Goal: Transaction & Acquisition: Purchase product/service

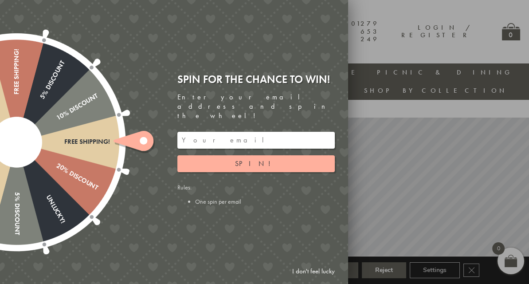
click at [317, 267] on link "I don't feel lucky" at bounding box center [313, 271] width 51 height 16
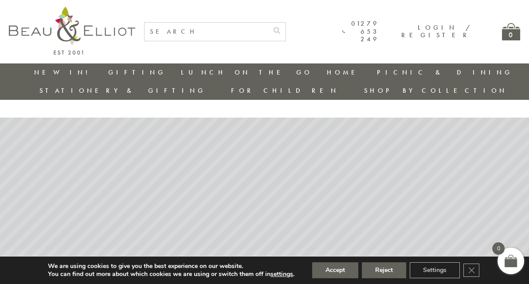
click at [192, 31] on input "text" at bounding box center [205, 32] width 123 height 18
type input "pistachio lunch bag"
click at [268, 23] on button "submit" at bounding box center [277, 30] width 18 height 14
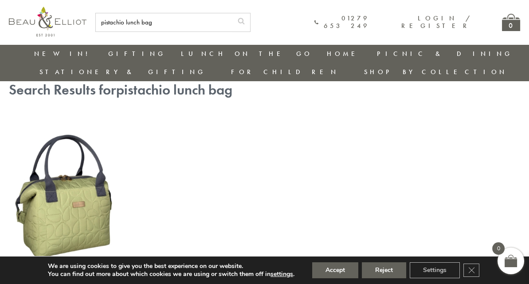
scroll to position [20, 0]
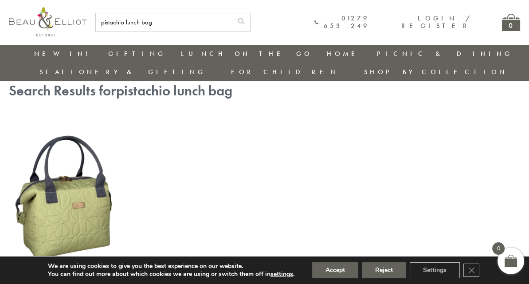
click at [71, 189] on img at bounding box center [66, 192] width 114 height 148
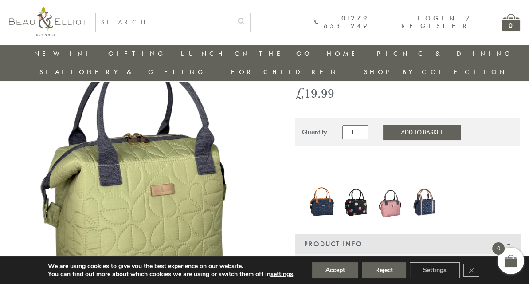
scroll to position [66, 0]
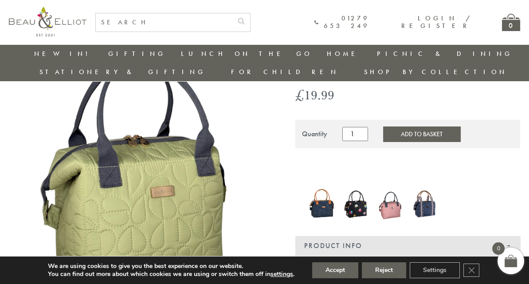
click at [391, 187] on img at bounding box center [390, 203] width 26 height 35
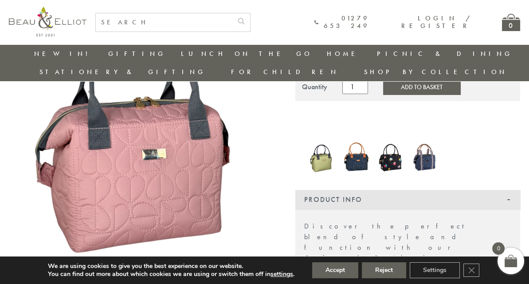
click at [357, 147] on img at bounding box center [356, 157] width 26 height 34
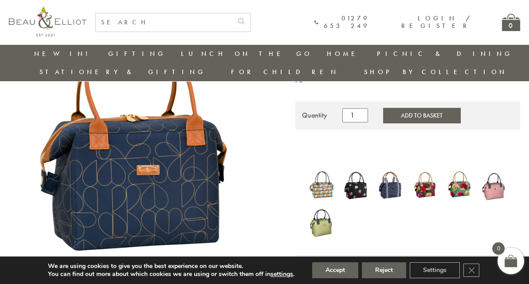
scroll to position [100, 0]
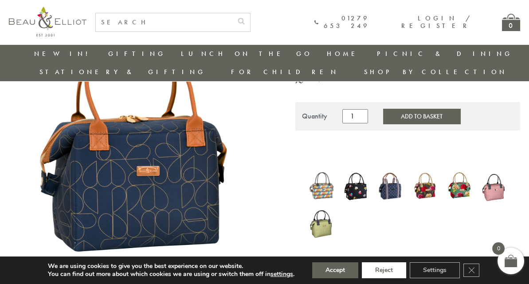
click at [389, 272] on button "Reject" at bounding box center [384, 270] width 44 height 16
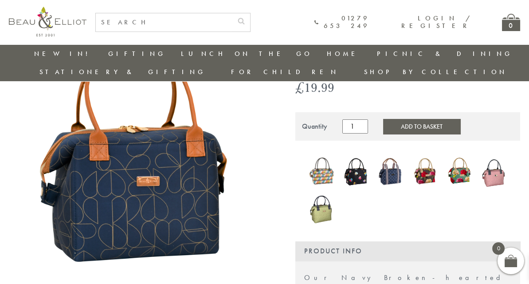
scroll to position [90, 0]
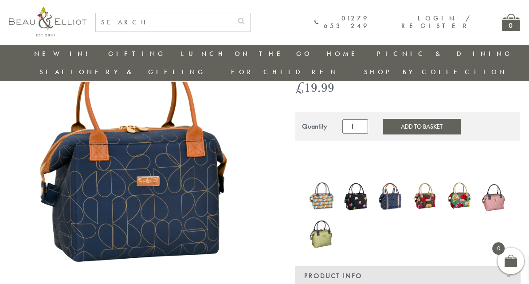
click at [323, 179] on img at bounding box center [321, 195] width 26 height 33
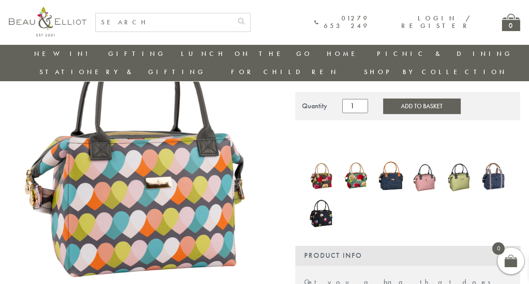
scroll to position [133, 0]
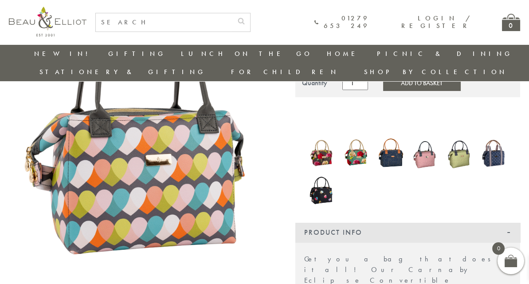
click at [423, 136] on img at bounding box center [425, 153] width 26 height 35
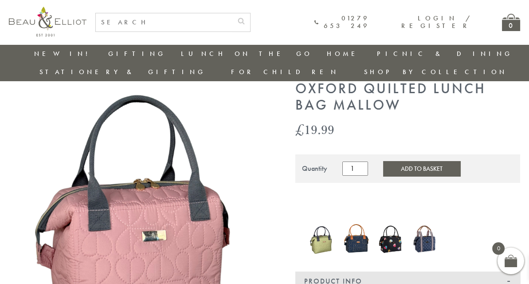
scroll to position [80, 0]
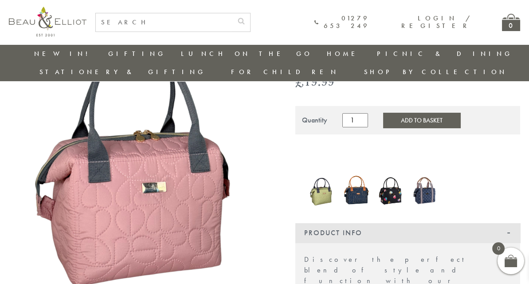
click at [317, 182] on img at bounding box center [321, 189] width 26 height 35
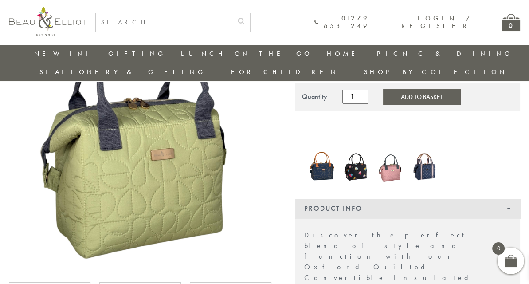
scroll to position [106, 0]
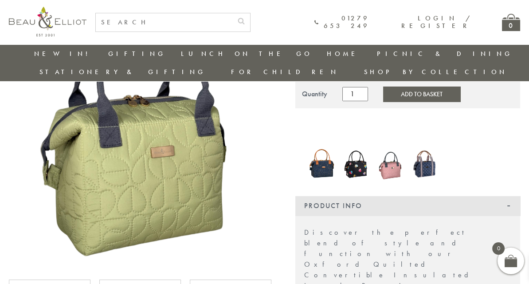
click at [422, 152] on img at bounding box center [425, 163] width 26 height 31
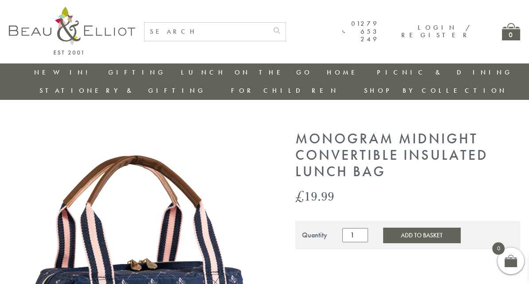
click at [62, 28] on img at bounding box center [72, 31] width 126 height 48
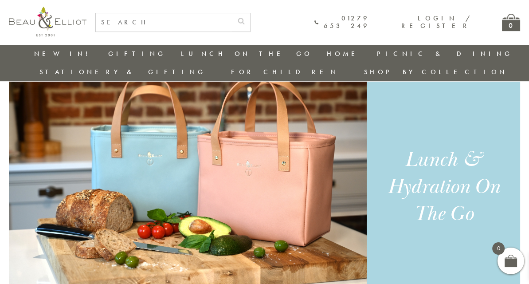
scroll to position [583, 0]
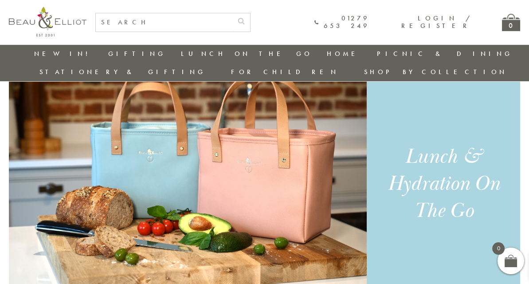
click at [264, 146] on img at bounding box center [188, 184] width 358 height 266
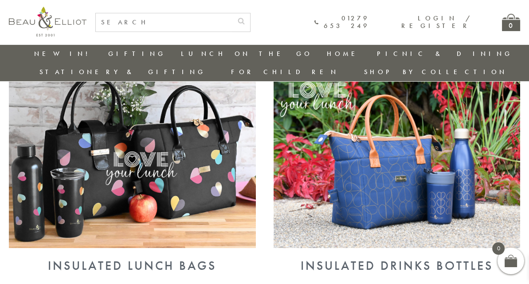
scroll to position [346, 0]
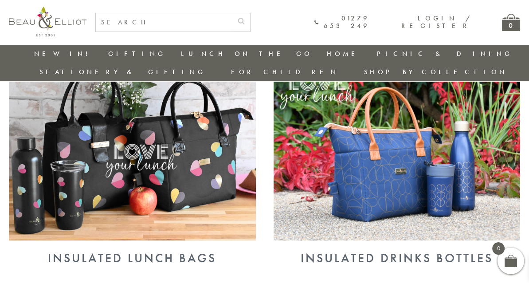
click at [83, 158] on img at bounding box center [132, 150] width 247 height 179
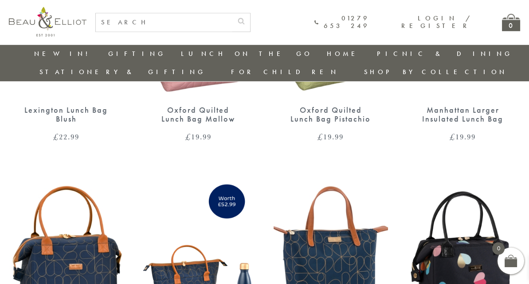
scroll to position [943, 0]
